Goal: Check status: Check status

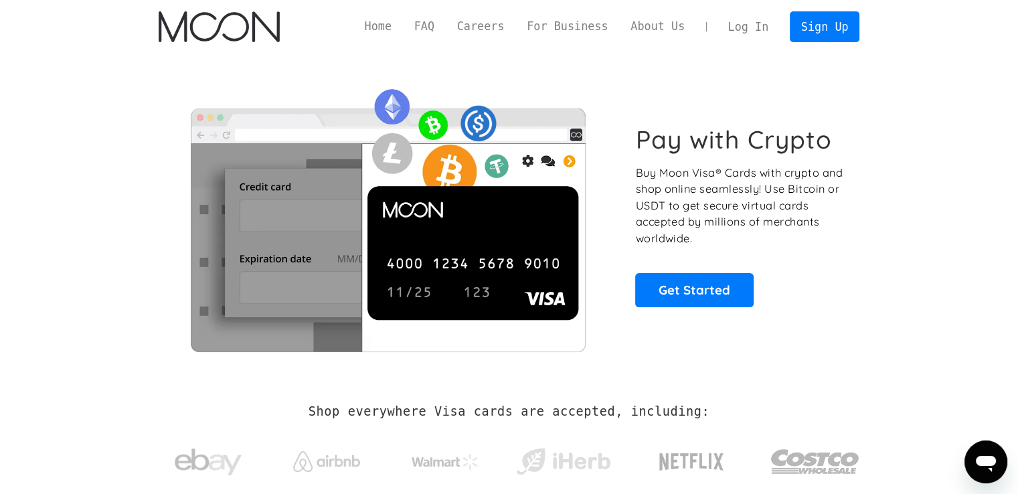
click at [763, 31] on link "Log In" at bounding box center [748, 26] width 63 height 29
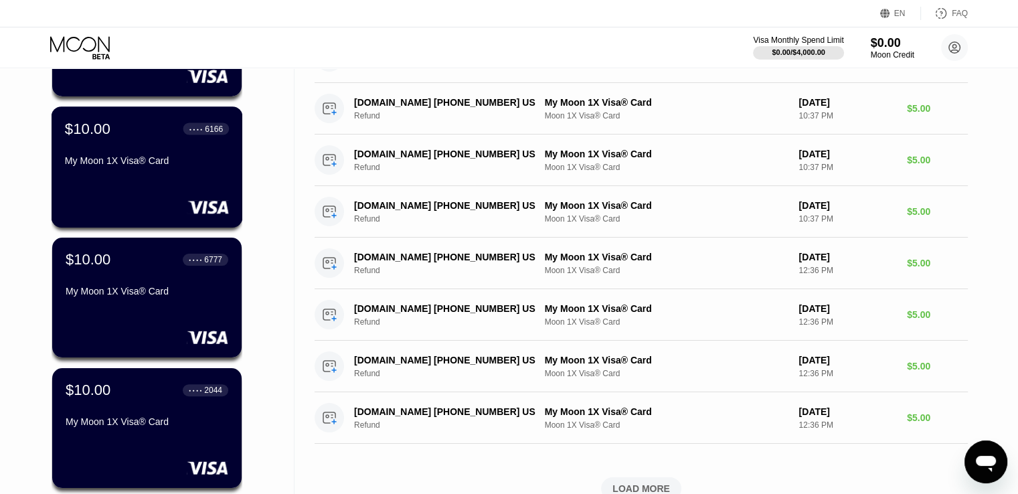
scroll to position [468, 0]
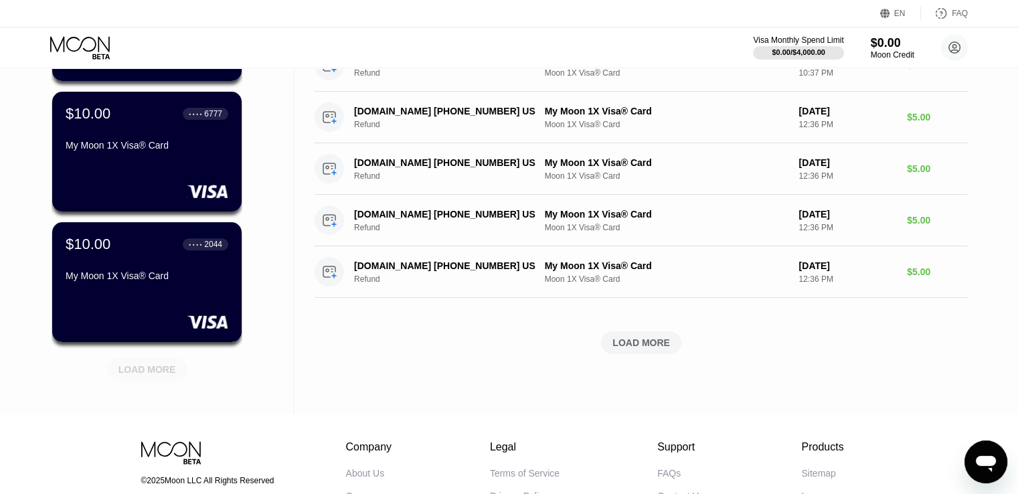
click at [137, 368] on div "LOAD MORE" at bounding box center [147, 369] width 58 height 12
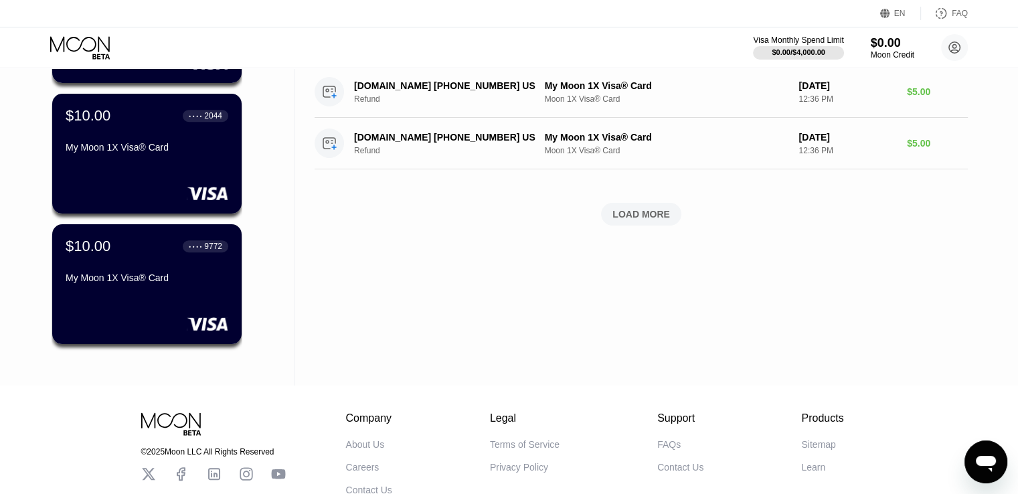
scroll to position [602, 0]
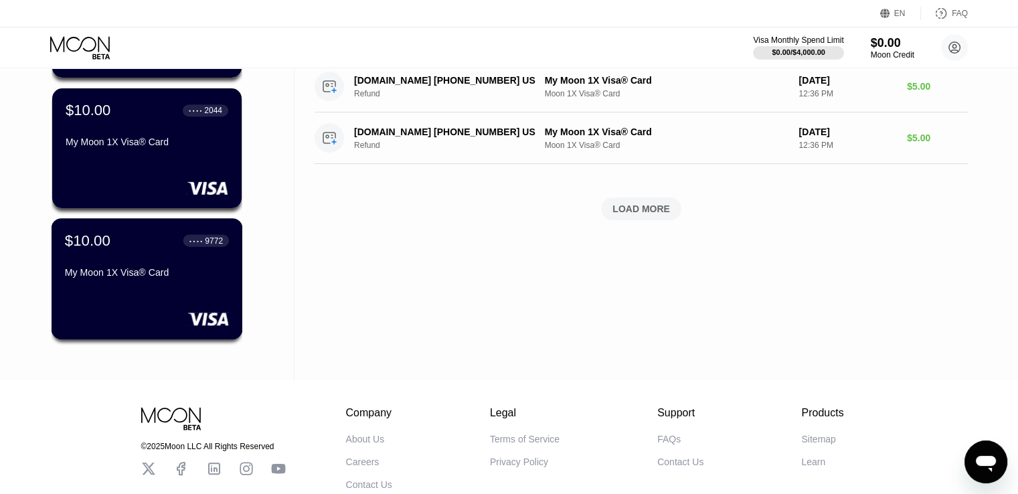
click at [122, 266] on div "$10.00 ● ● ● ● 9772 My Moon 1X Visa® Card" at bounding box center [147, 258] width 164 height 52
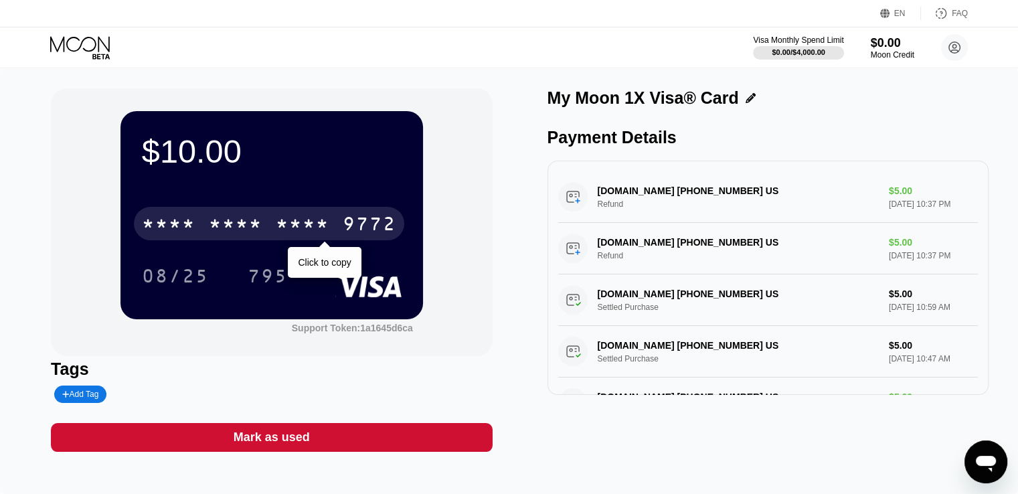
click at [291, 228] on div "* * * *" at bounding box center [303, 225] width 54 height 21
click at [317, 228] on div "2213" at bounding box center [303, 225] width 54 height 21
click at [319, 229] on div "* * * *" at bounding box center [303, 225] width 54 height 21
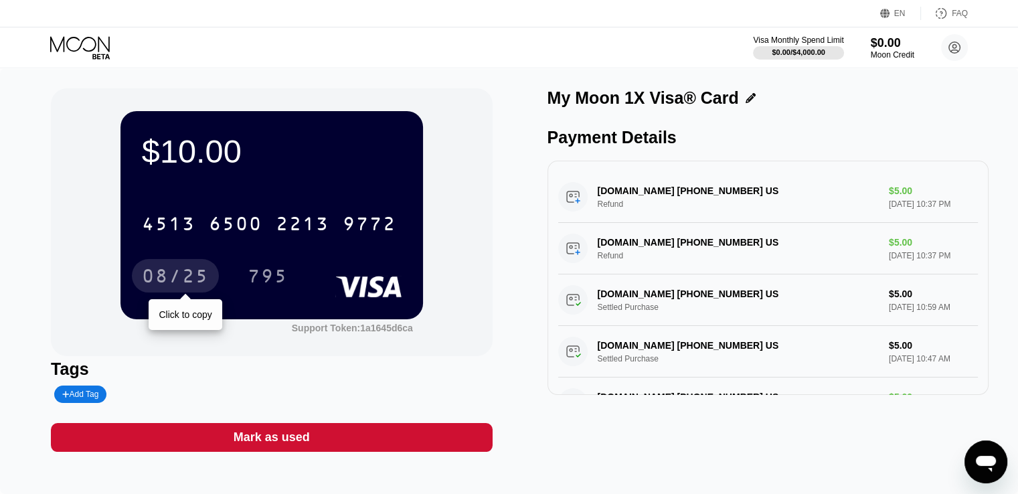
click at [194, 286] on div "08/25" at bounding box center [175, 277] width 67 height 21
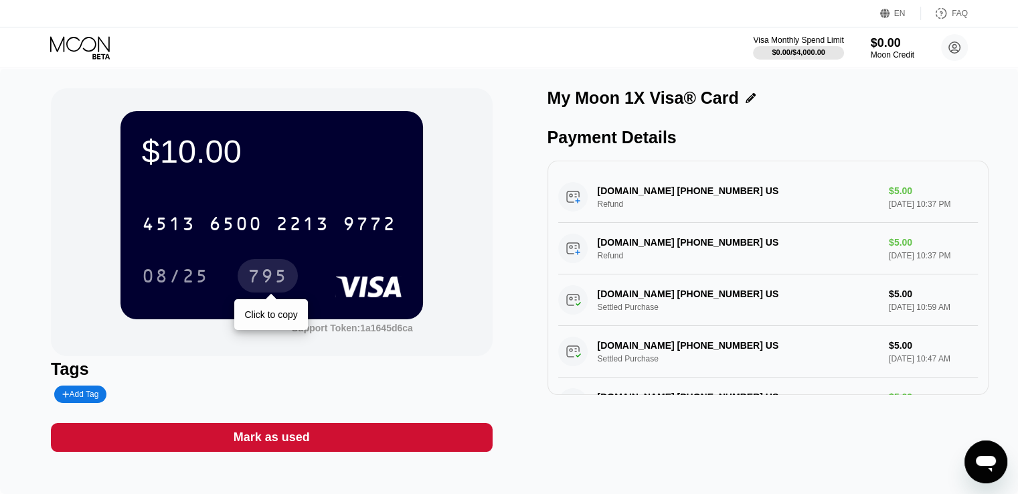
click at [262, 274] on div "795" at bounding box center [268, 277] width 40 height 21
